Goal: Task Accomplishment & Management: Complete application form

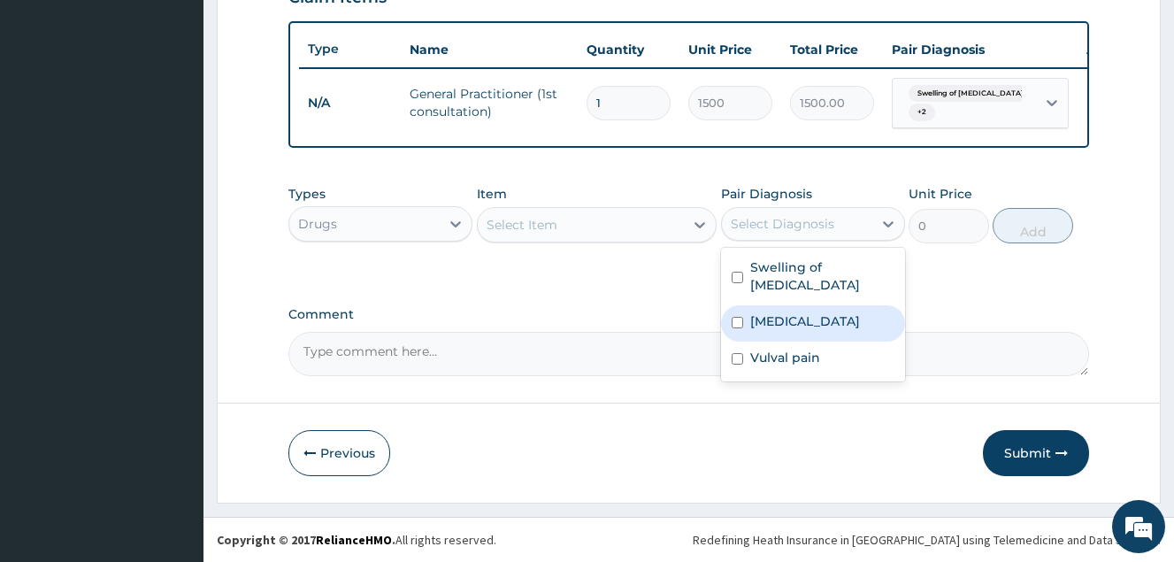
click at [794, 312] on label "[MEDICAL_DATA]" at bounding box center [805, 321] width 110 height 18
checkbox input "true"
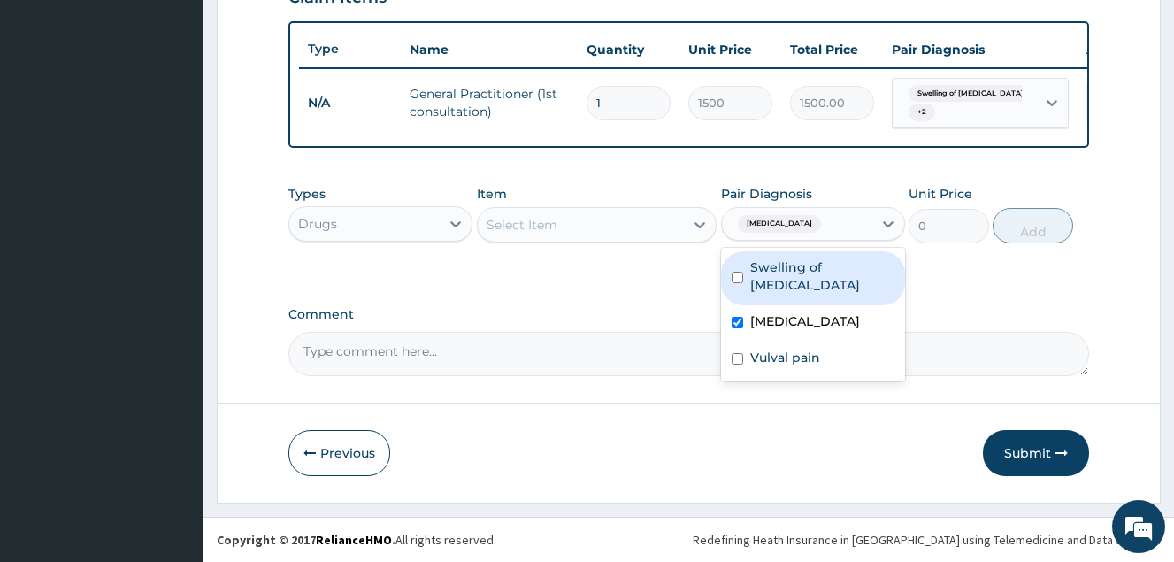
click at [668, 211] on div "Select Item" at bounding box center [581, 225] width 207 height 28
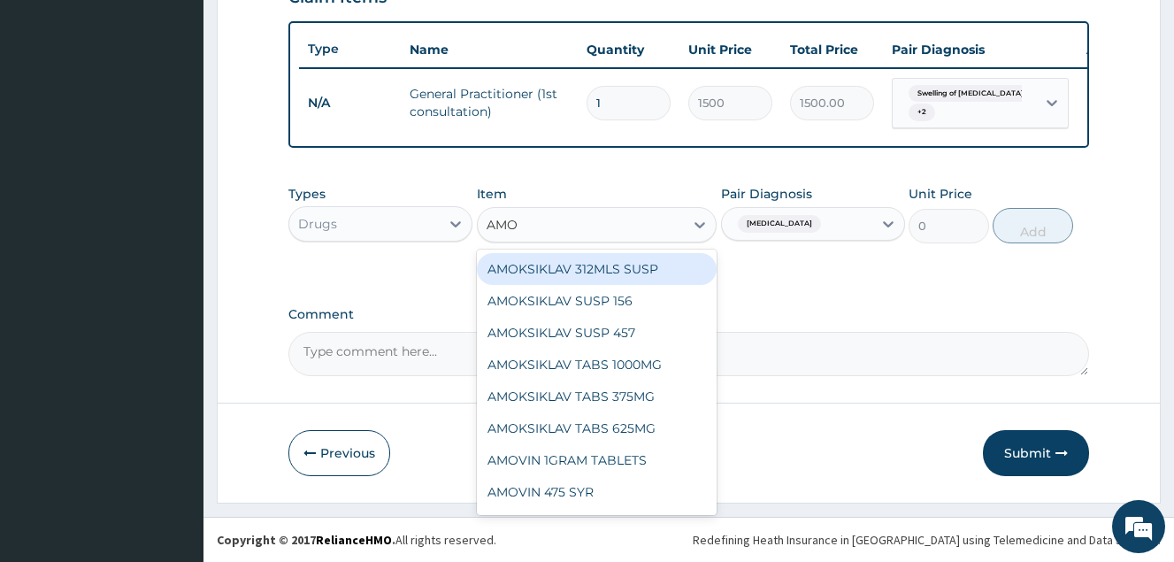
type input "AMOK"
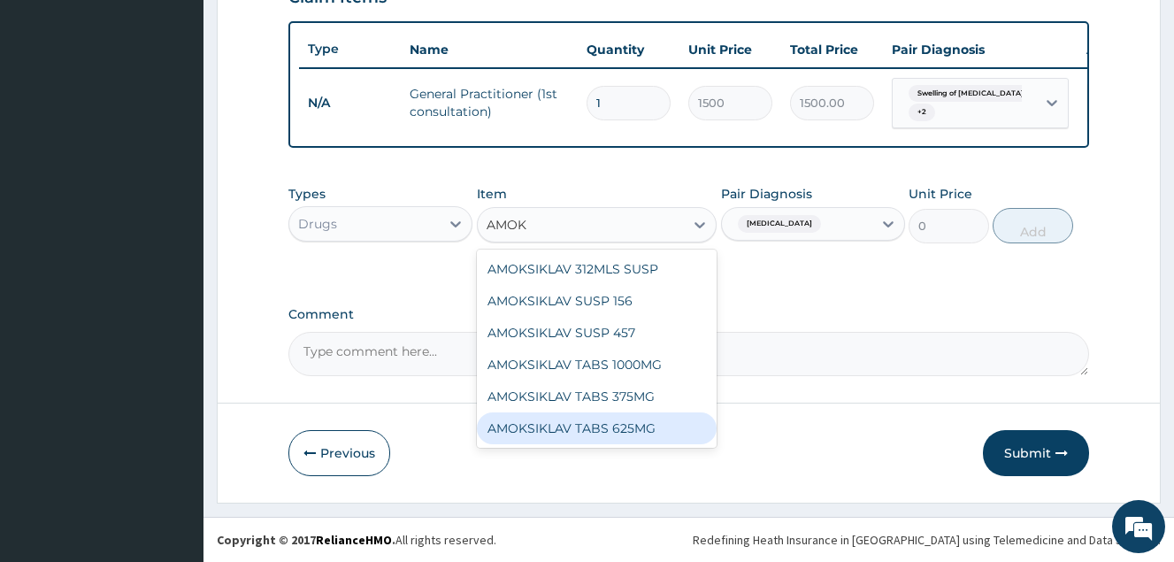
click at [674, 429] on div "AMOKSIKLAV TABS 625MG" at bounding box center [597, 428] width 241 height 32
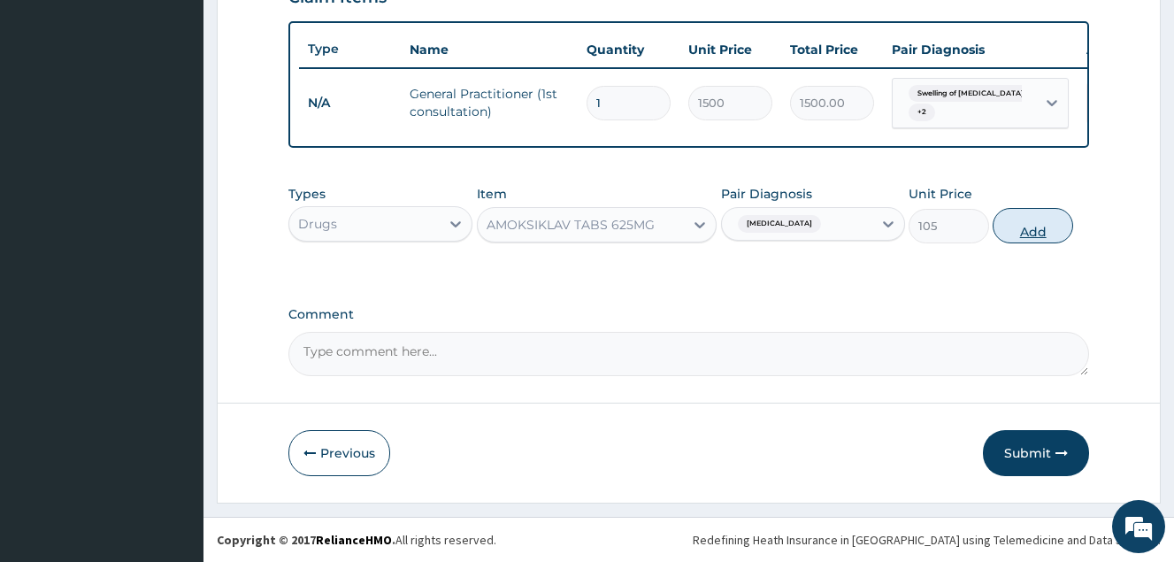
click at [1026, 221] on button "Add" at bounding box center [1033, 225] width 81 height 35
type input "0"
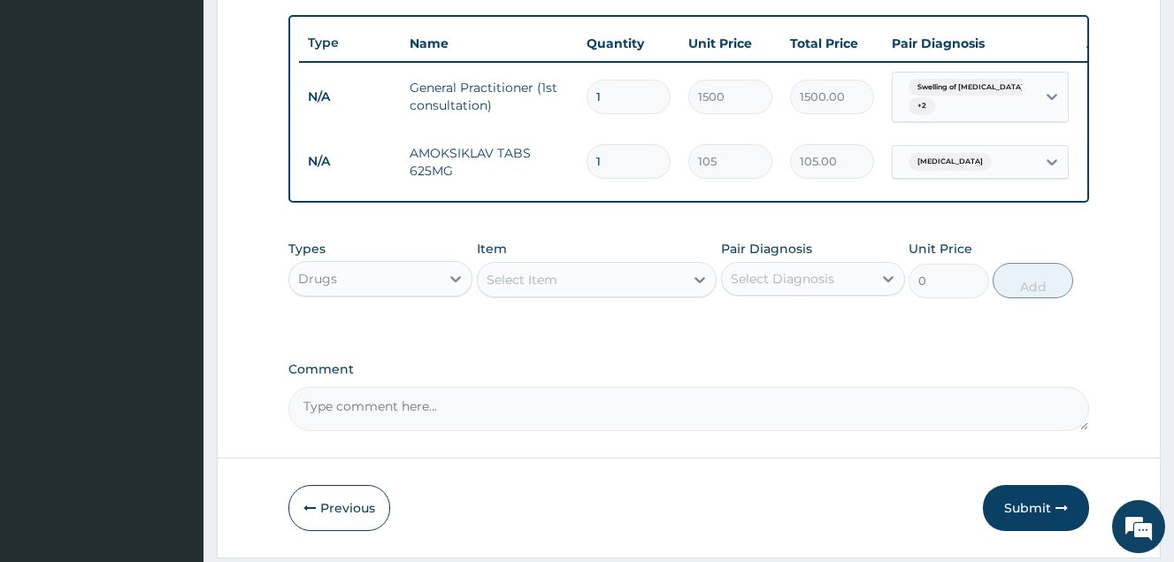
type input "0.00"
type input "2"
type input "210.00"
type input "20"
type input "2100.00"
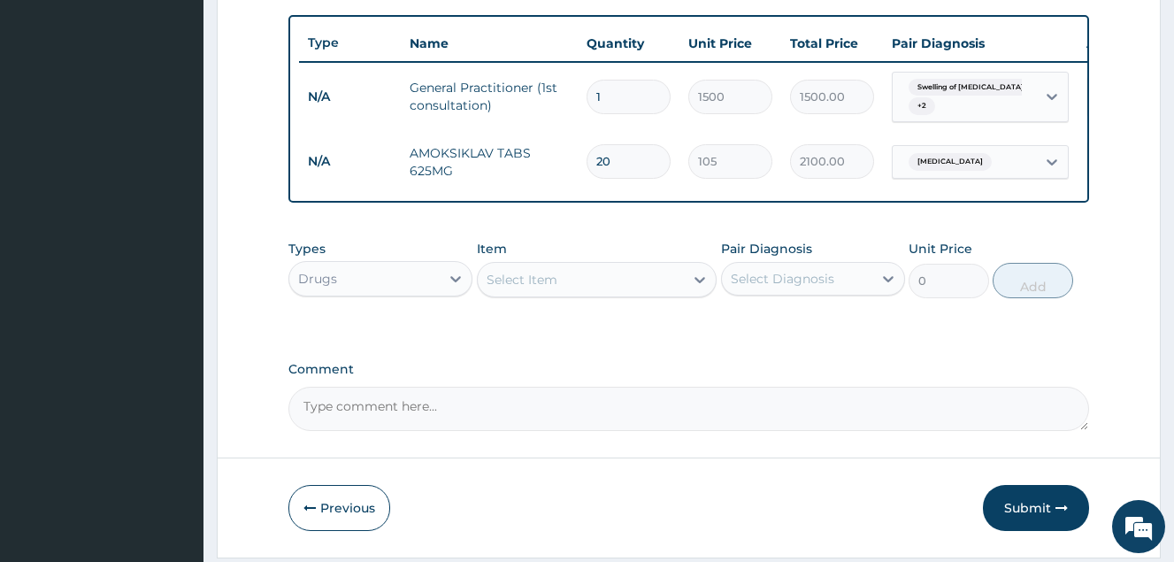
type input "20"
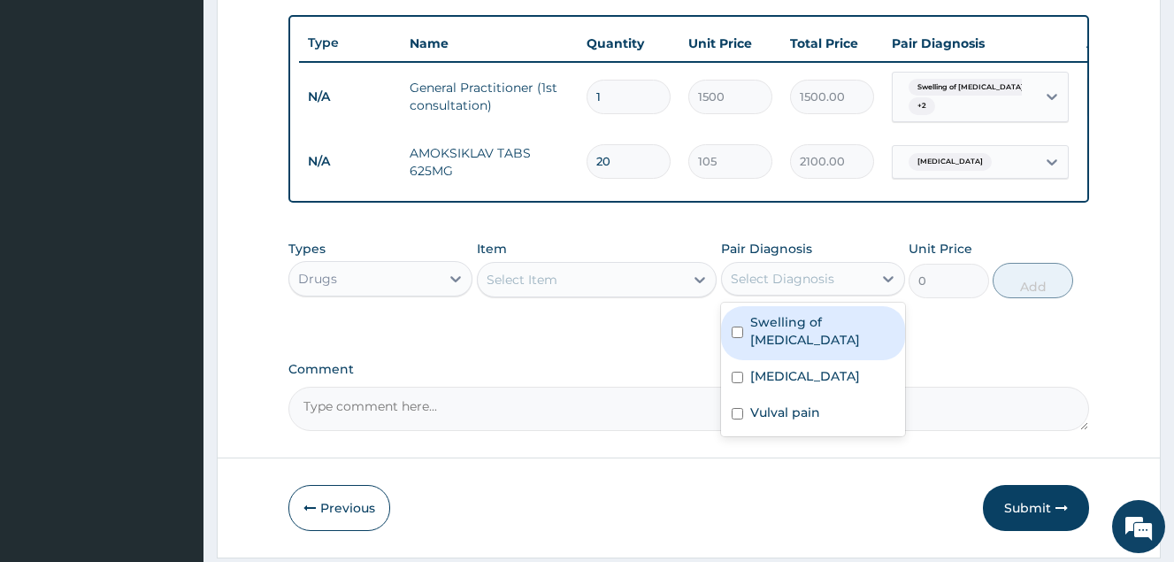
click at [835, 269] on div "Select Diagnosis" at bounding box center [813, 279] width 184 height 34
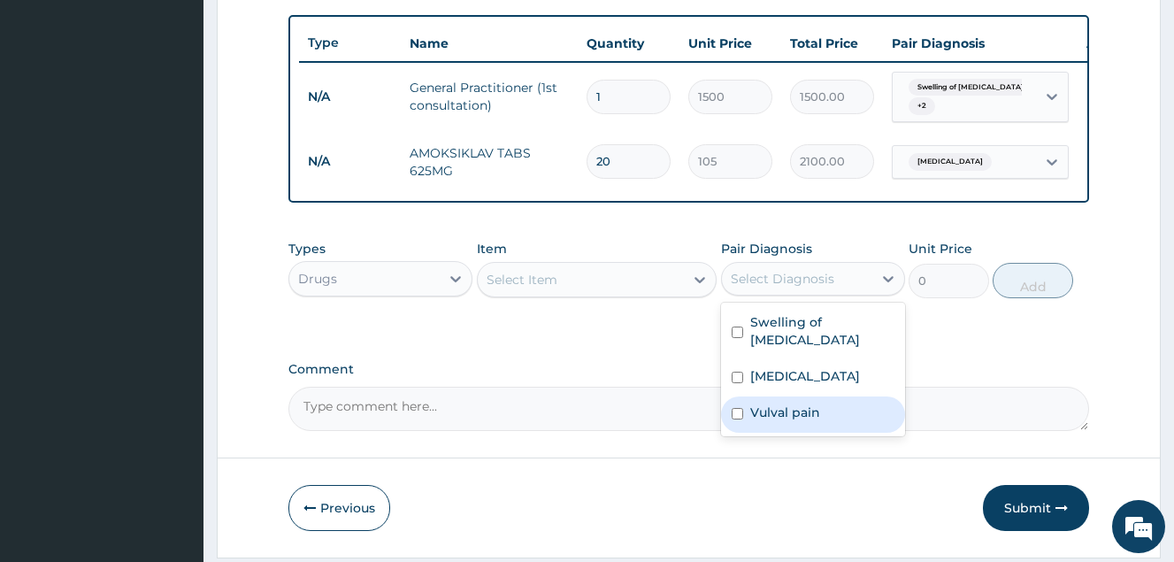
click at [776, 406] on label "Vulval pain" at bounding box center [785, 413] width 70 height 18
checkbox input "true"
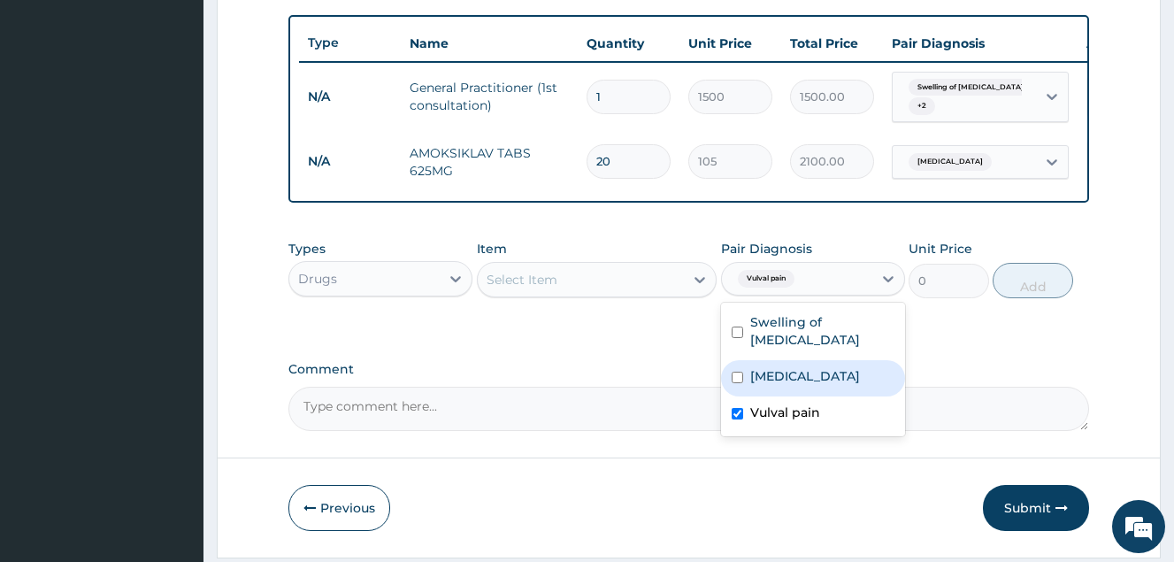
click at [648, 283] on div "Select Item" at bounding box center [581, 279] width 207 height 28
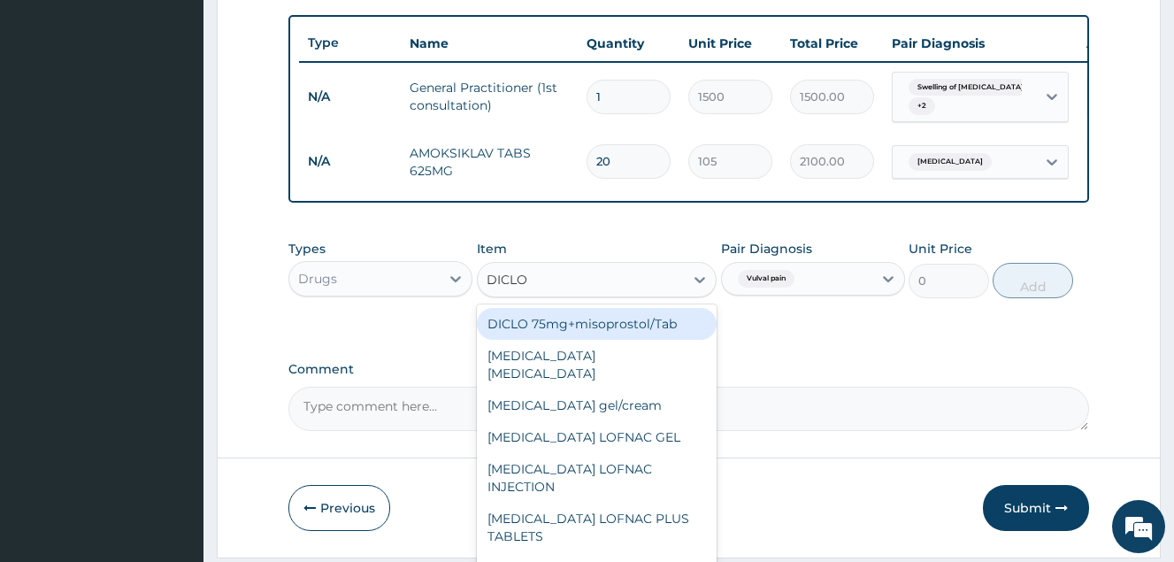
type input "DICLOF"
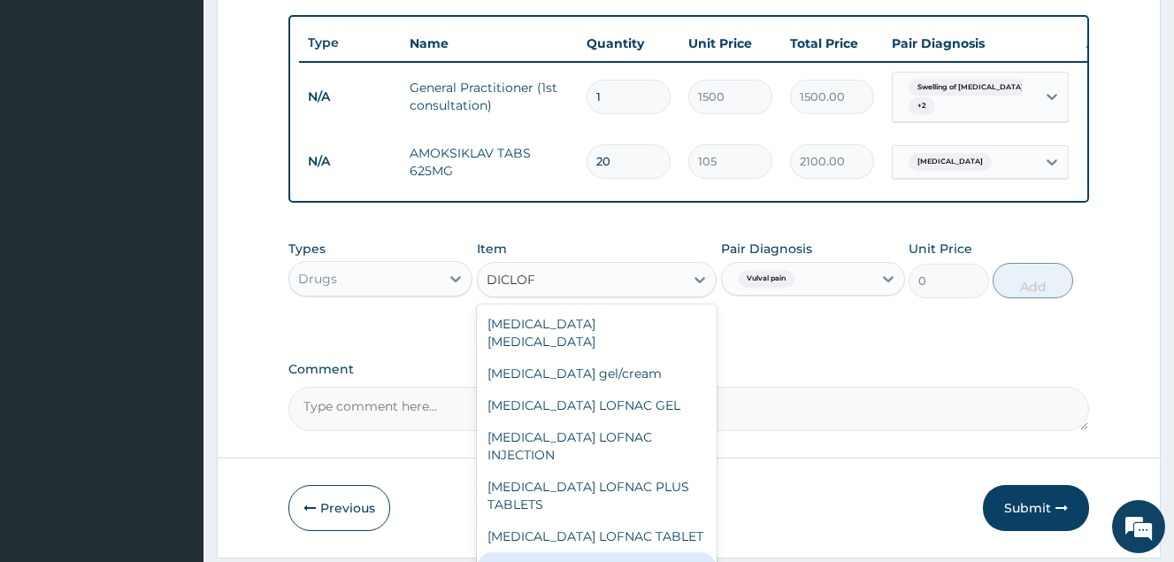
click at [654, 552] on div "DICLOFENAC SODIUM 50MG" at bounding box center [597, 568] width 241 height 32
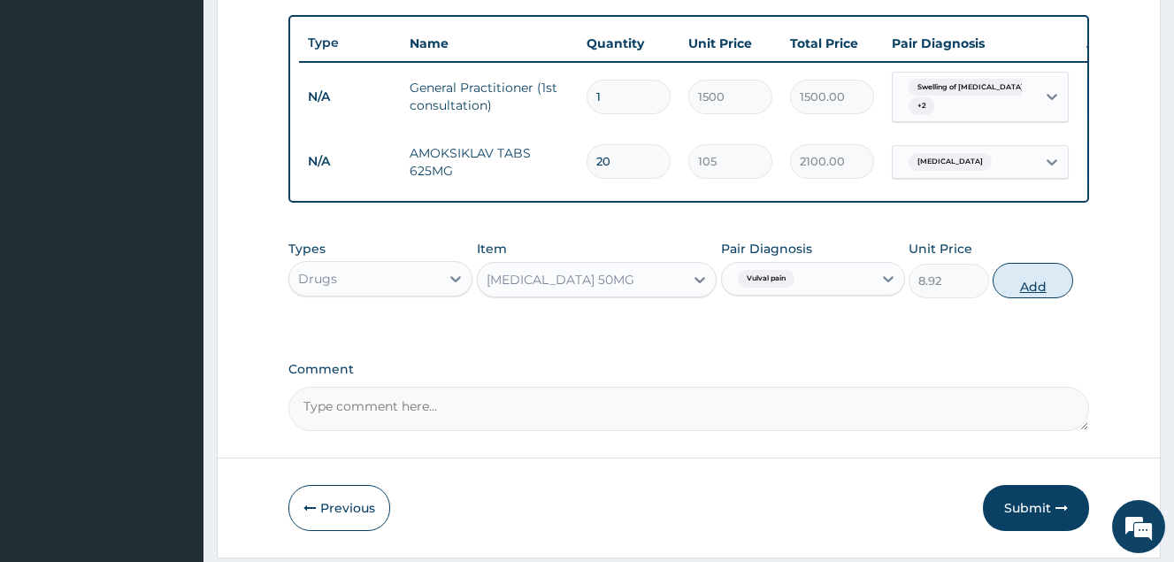
click at [1020, 288] on button "Add" at bounding box center [1033, 280] width 81 height 35
type input "0"
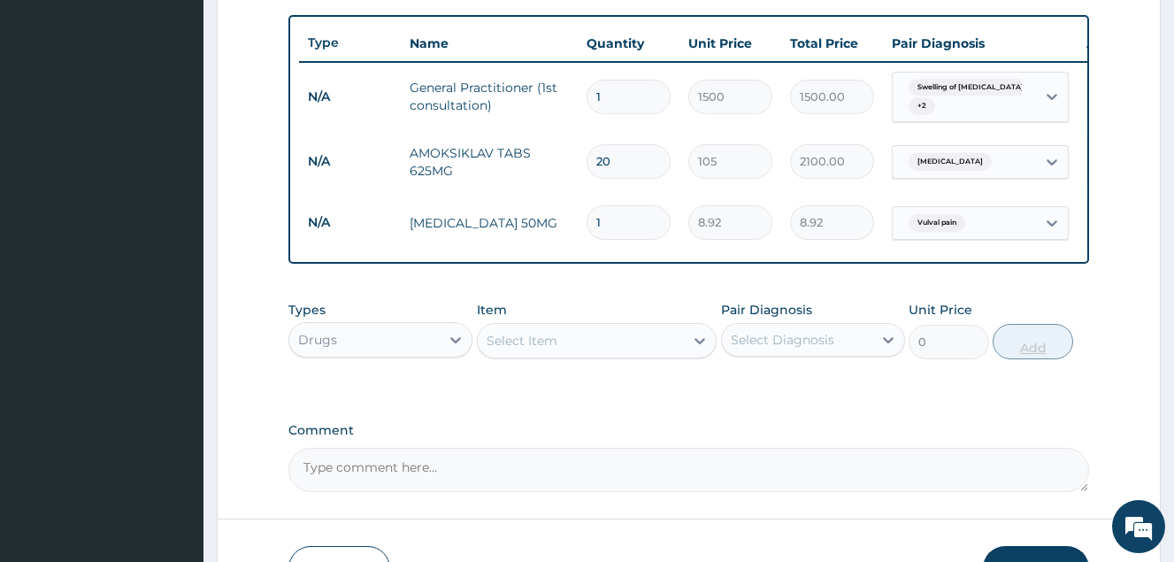
type input "10"
type input "89.20"
type input "10"
click at [876, 402] on div "PA Code / Prescription Code Enter Code(Secondary Care Only) Encounter Date 31-0…" at bounding box center [688, 9] width 801 height 966
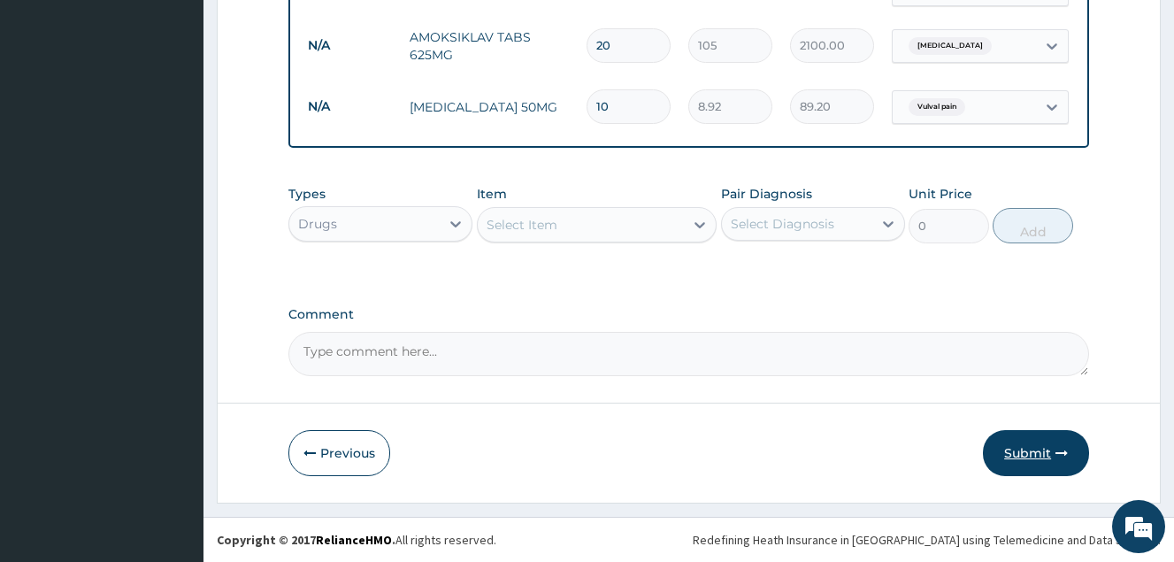
click at [1047, 459] on button "Submit" at bounding box center [1036, 453] width 106 height 46
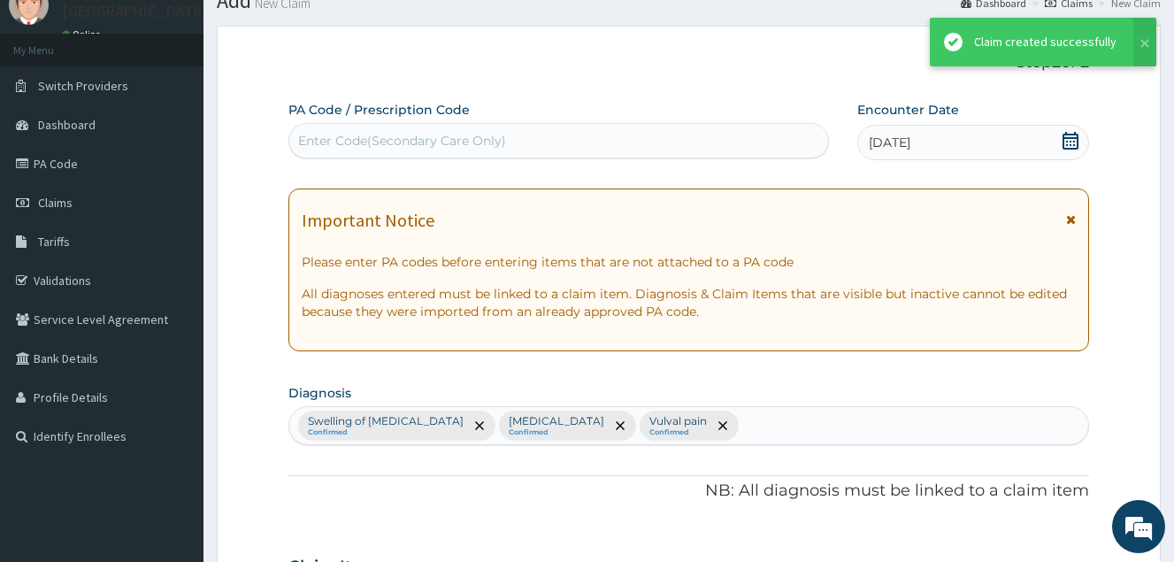
scroll to position [765, 0]
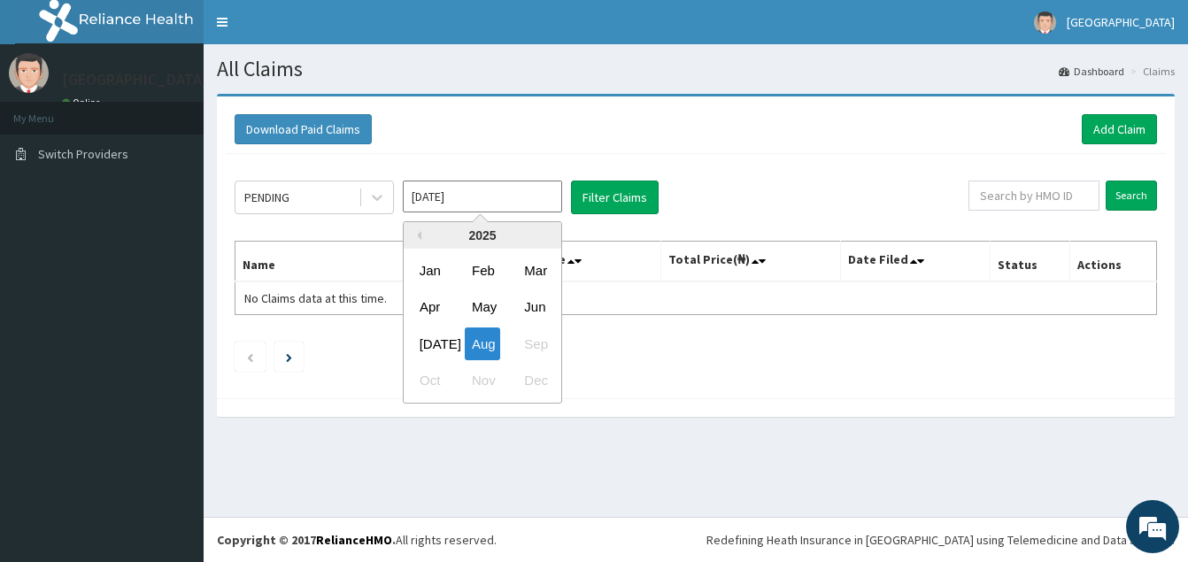
click at [459, 201] on input "[DATE]" at bounding box center [482, 197] width 159 height 32
click at [431, 349] on div "[DATE]" at bounding box center [429, 343] width 35 height 33
type input "[DATE]"
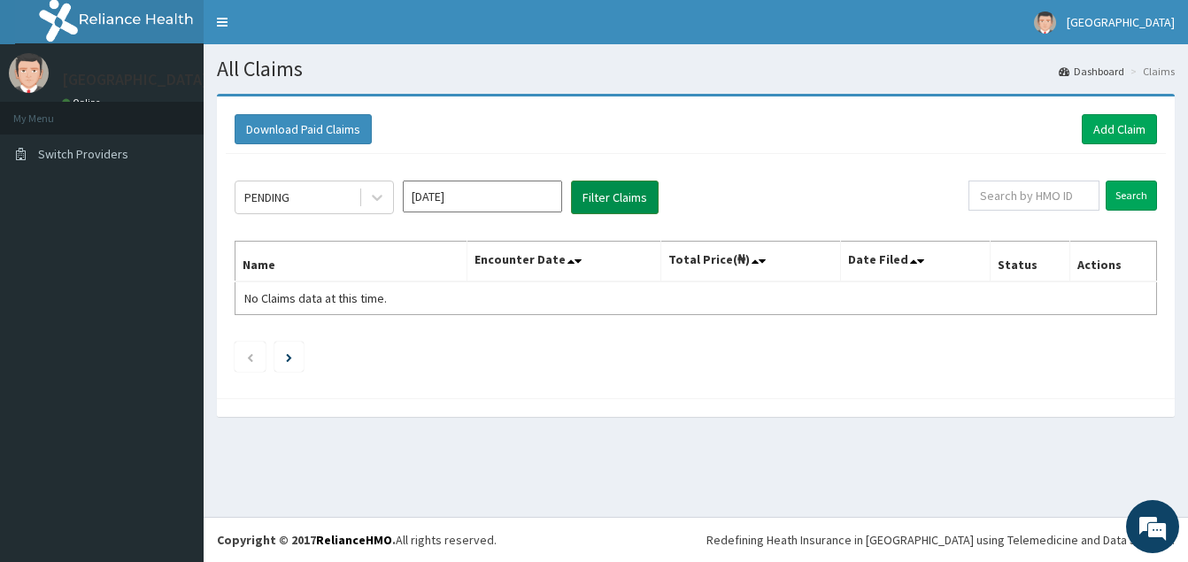
click at [600, 202] on button "Filter Claims" at bounding box center [615, 198] width 88 height 34
click at [601, 205] on button "Filter Claims" at bounding box center [615, 198] width 88 height 34
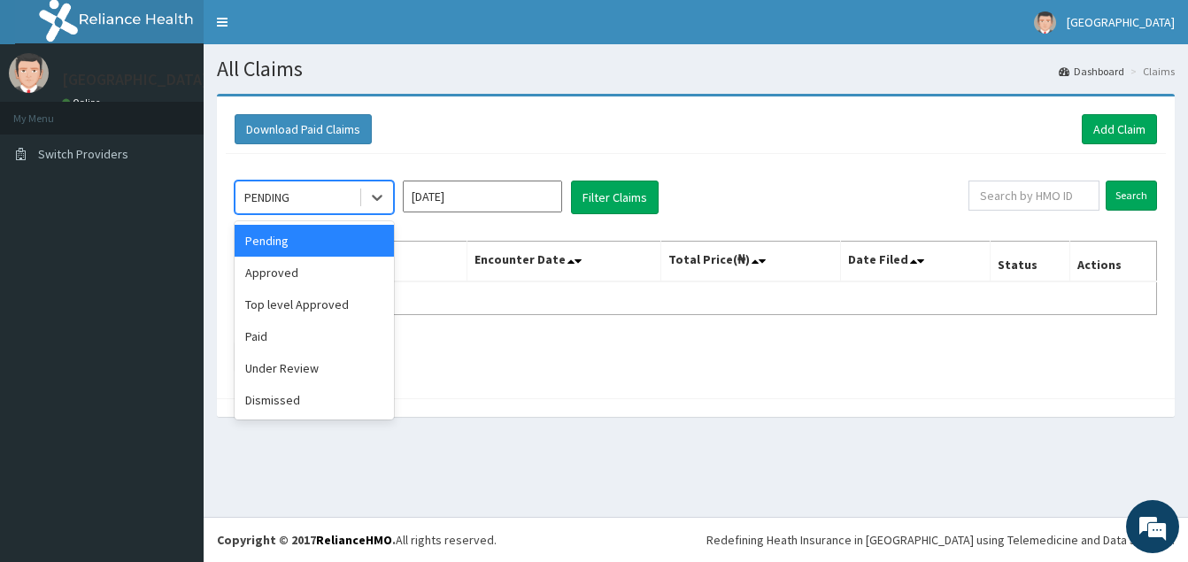
click at [320, 210] on div "PENDING" at bounding box center [296, 197] width 123 height 28
click at [320, 333] on div "Paid" at bounding box center [314, 336] width 159 height 32
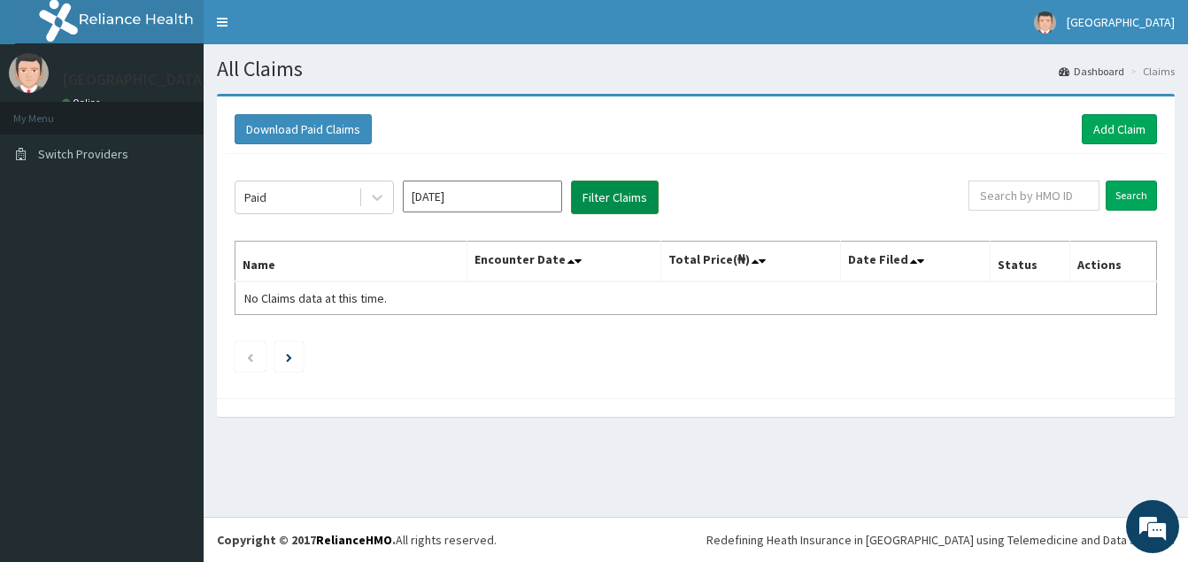
click at [597, 204] on button "Filter Claims" at bounding box center [615, 198] width 88 height 34
click at [601, 191] on button "Filter Claims" at bounding box center [615, 198] width 88 height 34
click at [642, 193] on button "Filter Claims" at bounding box center [615, 198] width 88 height 34
click at [591, 204] on button "Filter Claims" at bounding box center [615, 198] width 88 height 34
